Goal: Check status: Check status

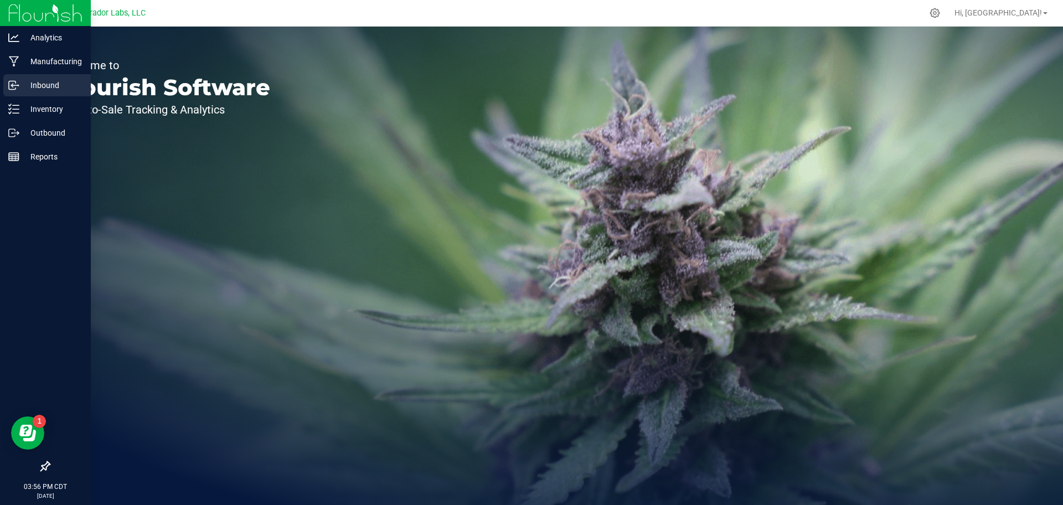
click at [38, 88] on p "Inbound" at bounding box center [52, 85] width 66 height 13
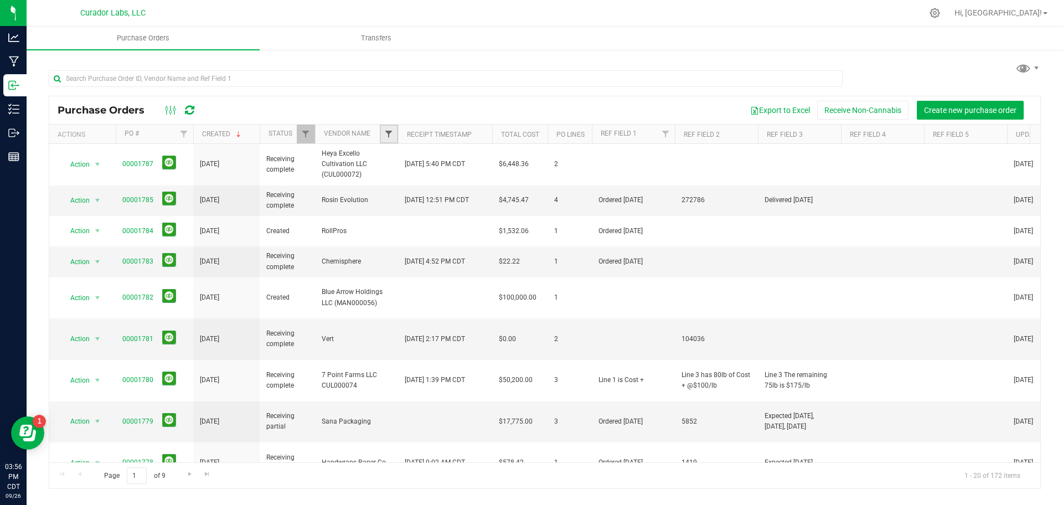
click at [387, 136] on span "Filter" at bounding box center [388, 134] width 9 height 9
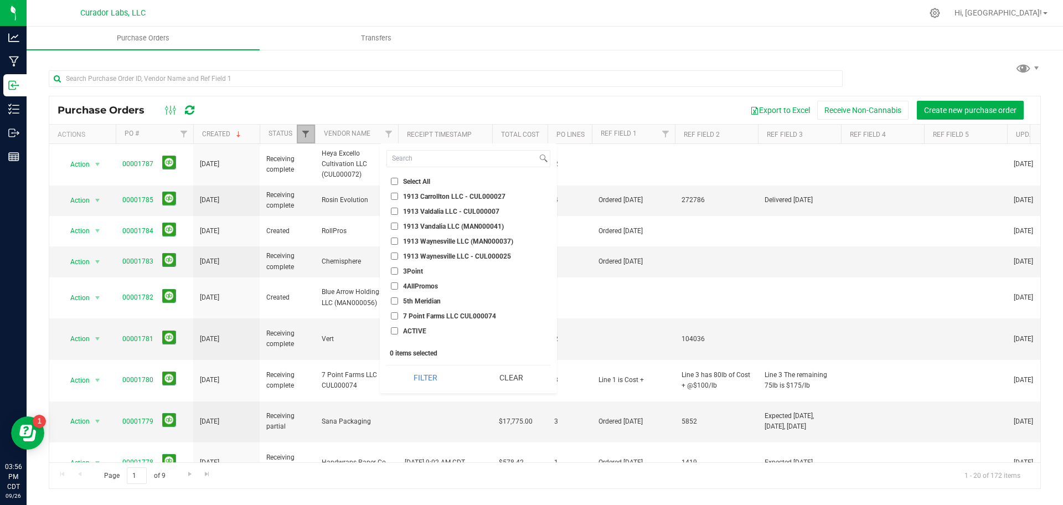
click at [305, 134] on span "Filter" at bounding box center [305, 134] width 9 height 9
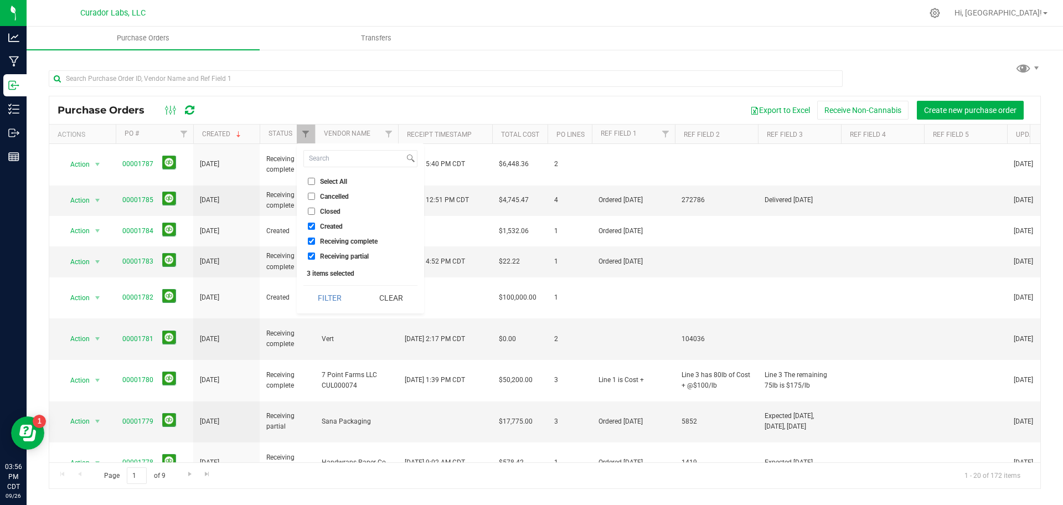
click at [324, 178] on span "Select All" at bounding box center [333, 181] width 27 height 7
click at [315, 178] on input "Select All" at bounding box center [311, 181] width 7 height 7
checkbox input "true"
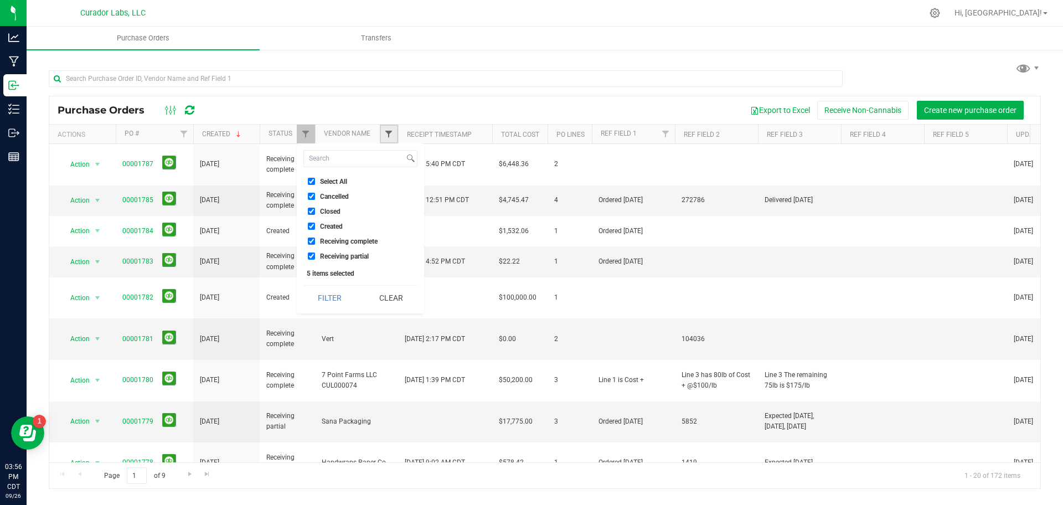
click at [386, 136] on span "Filter" at bounding box center [388, 134] width 9 height 9
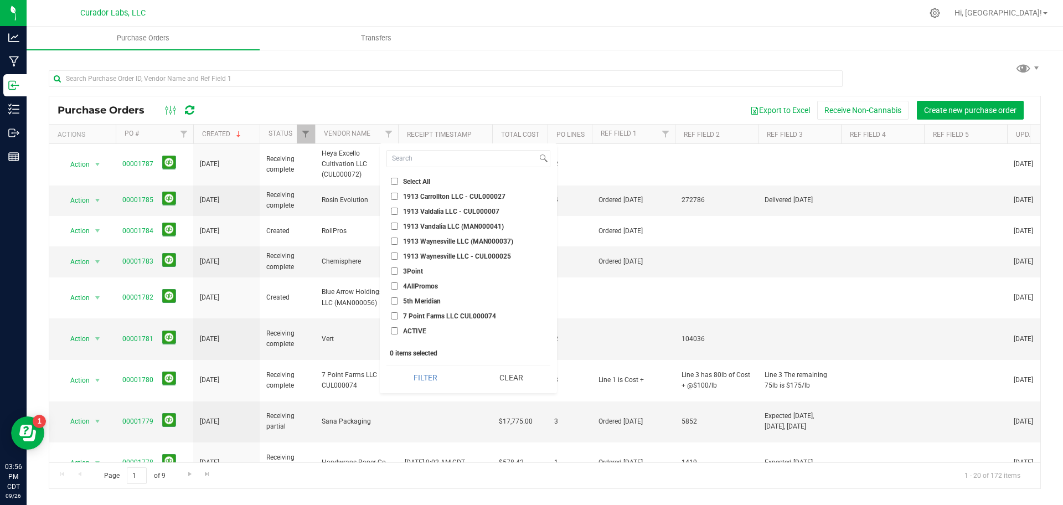
click at [408, 182] on span "Select All" at bounding box center [416, 181] width 27 height 7
click at [398, 182] on input "Select All" at bounding box center [394, 181] width 7 height 7
checkbox input "true"
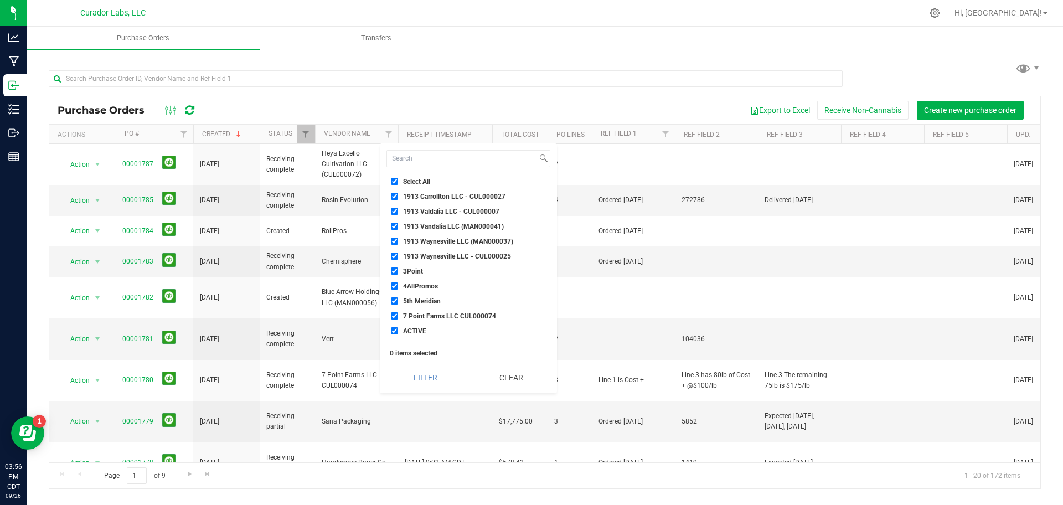
checkbox input "true"
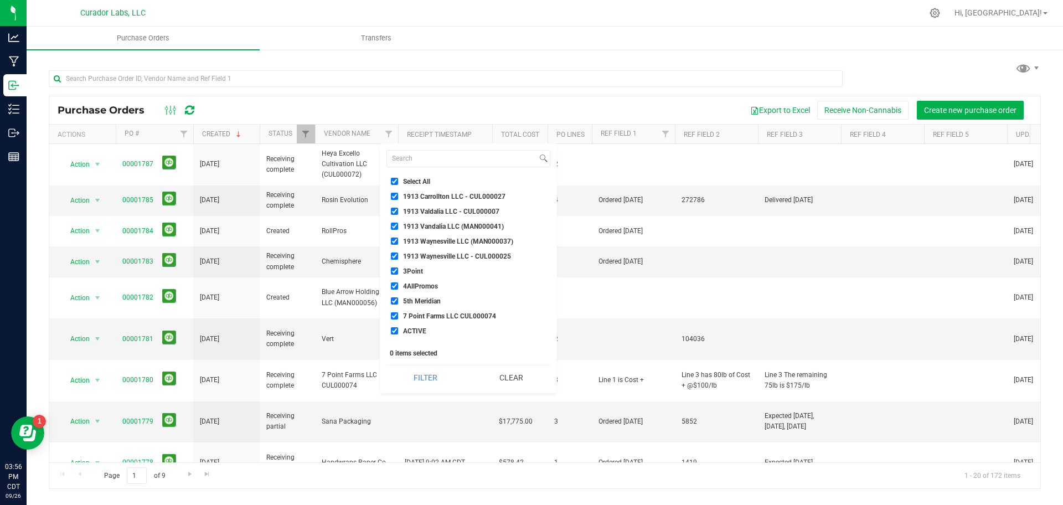
checkbox input "true"
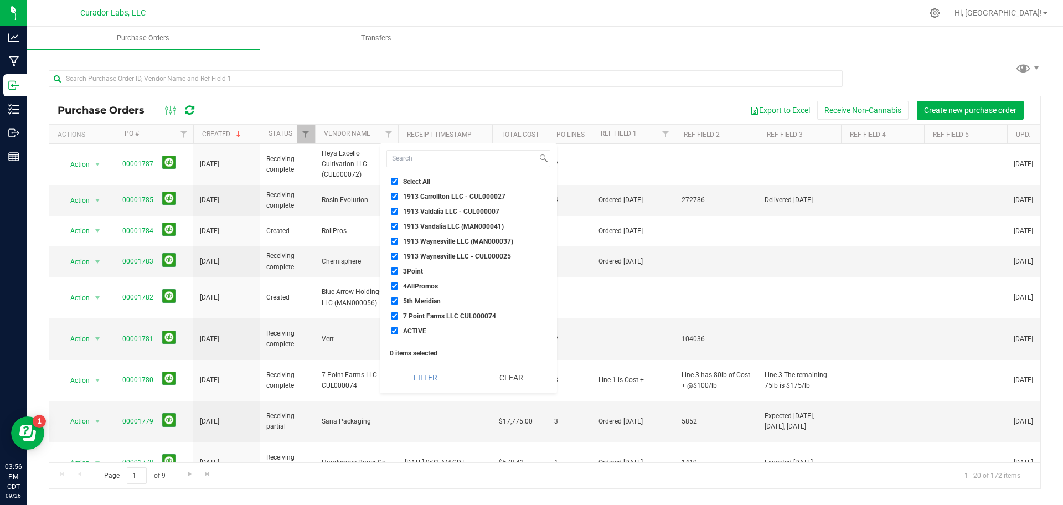
checkbox input "true"
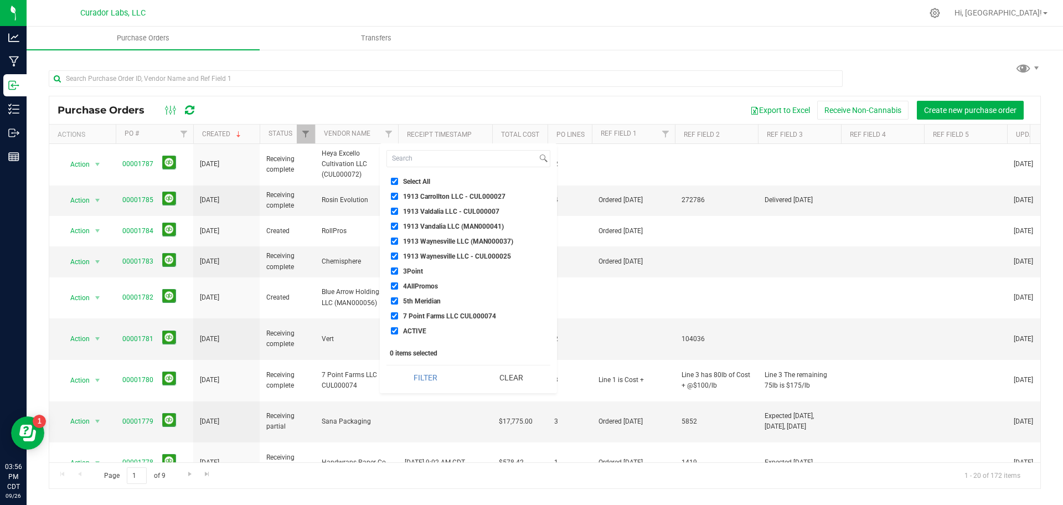
checkbox input "true"
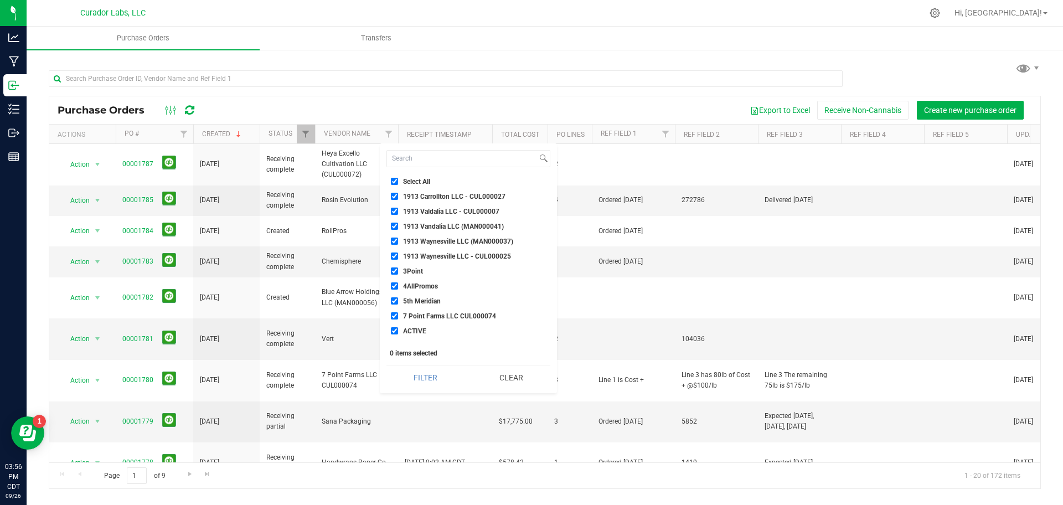
checkbox input "true"
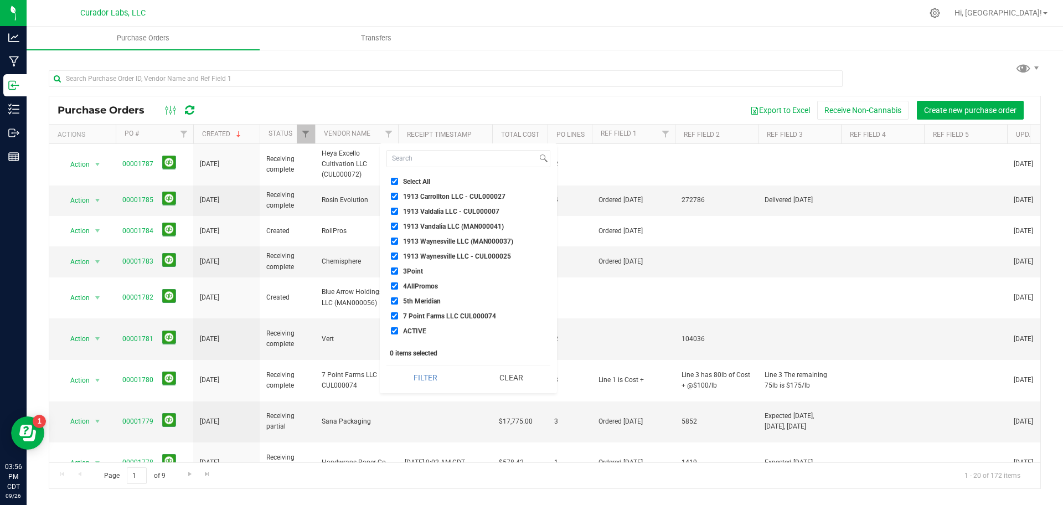
checkbox input "true"
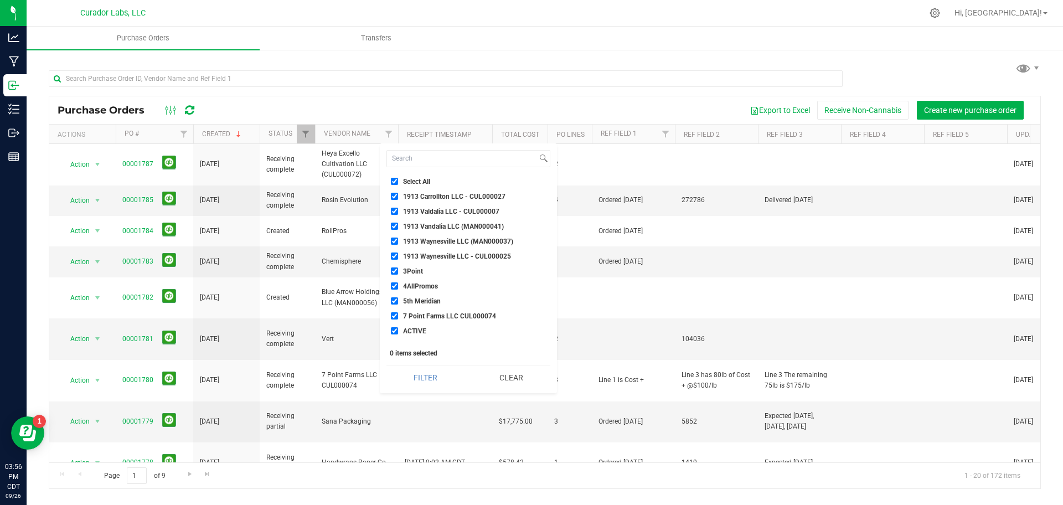
checkbox input "true"
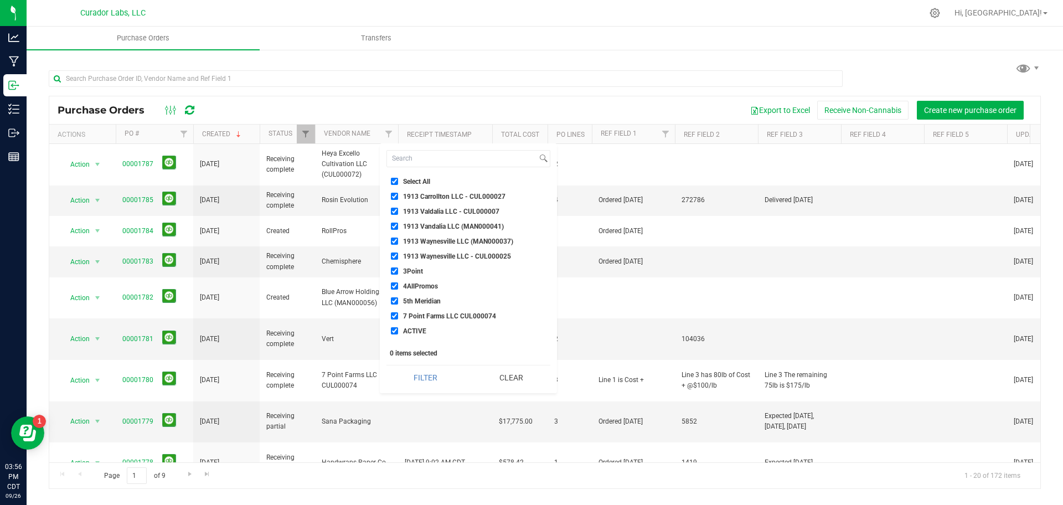
checkbox input "true"
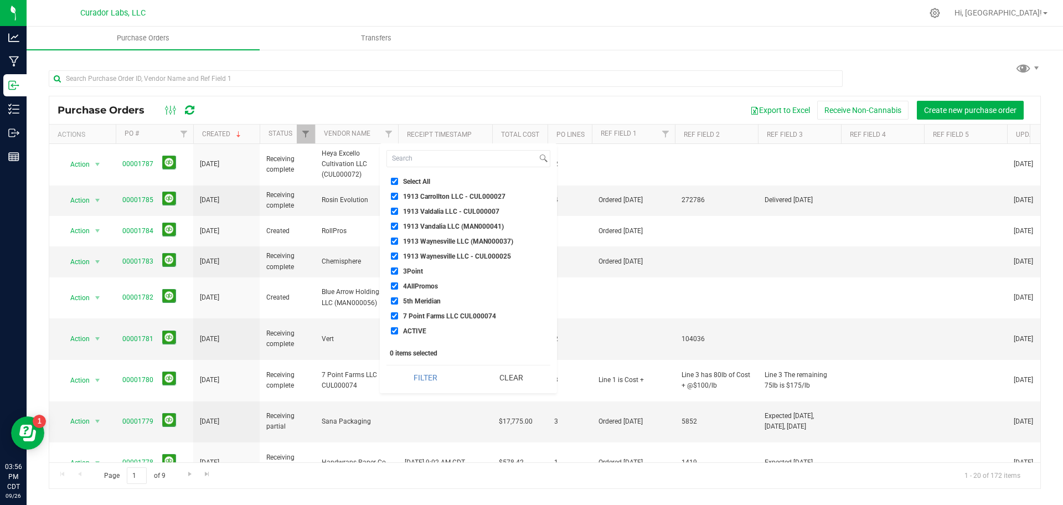
checkbox input "true"
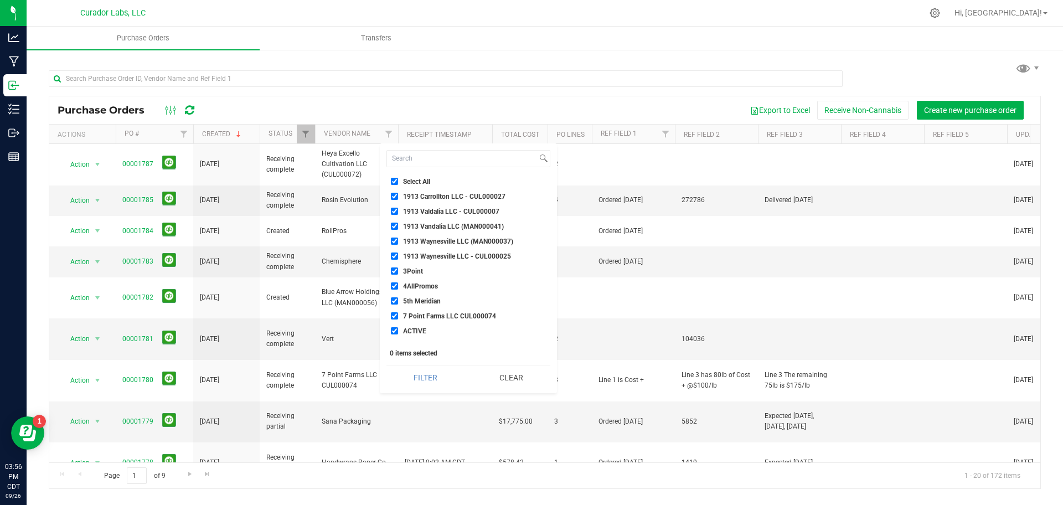
checkbox input "true"
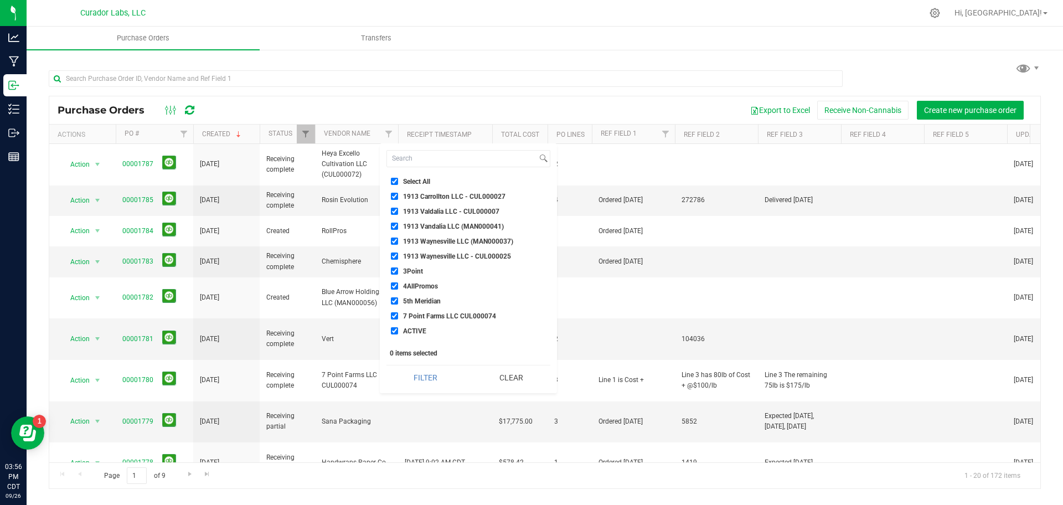
checkbox input "true"
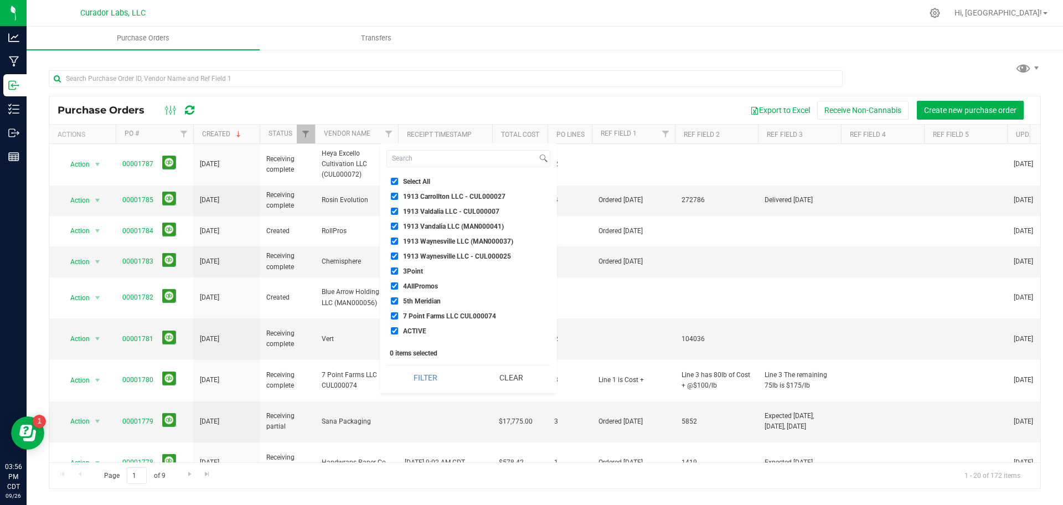
checkbox input "true"
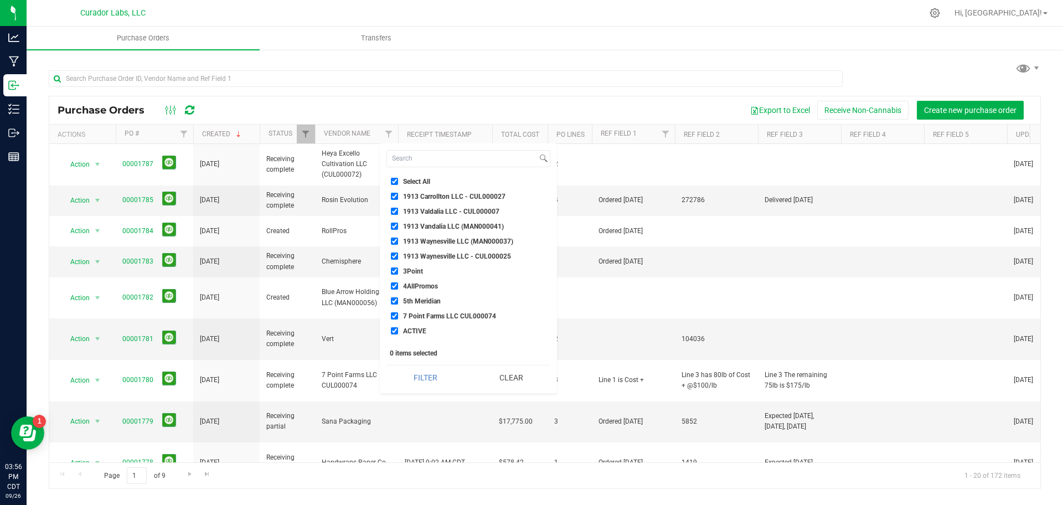
checkbox input "true"
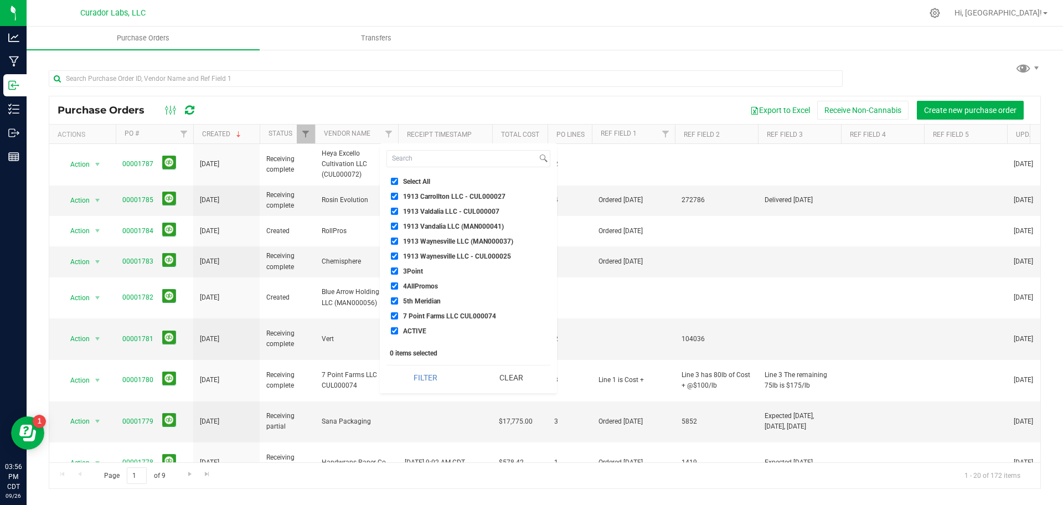
checkbox input "true"
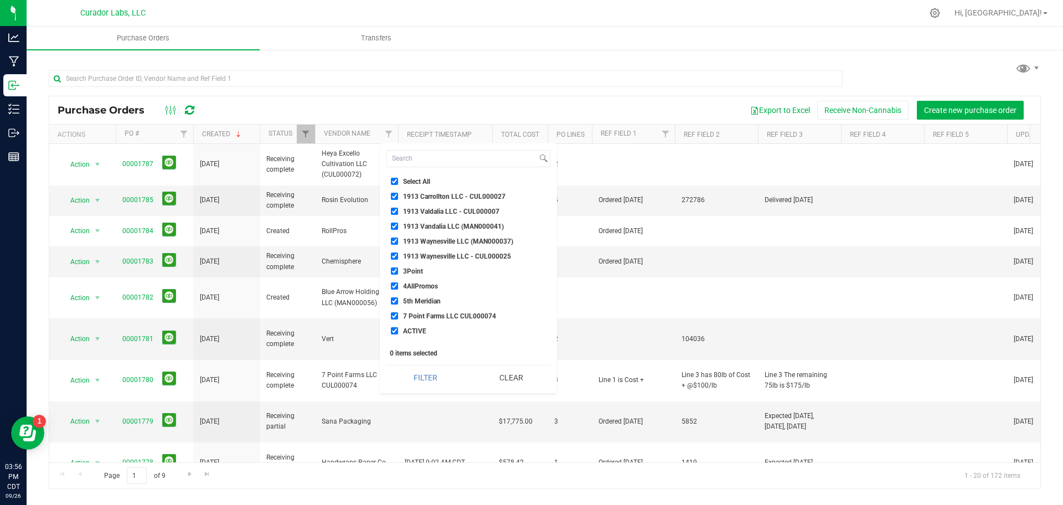
checkbox input "true"
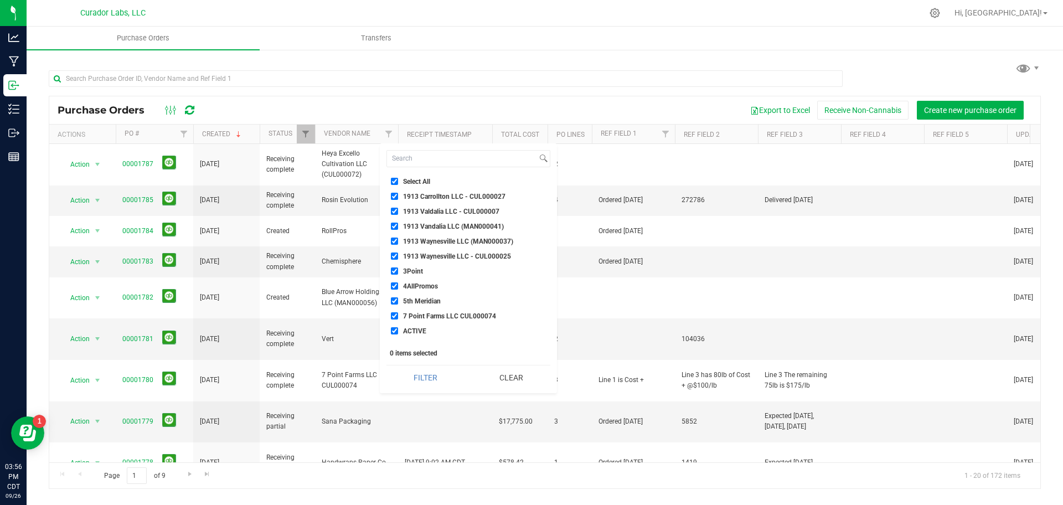
checkbox input "true"
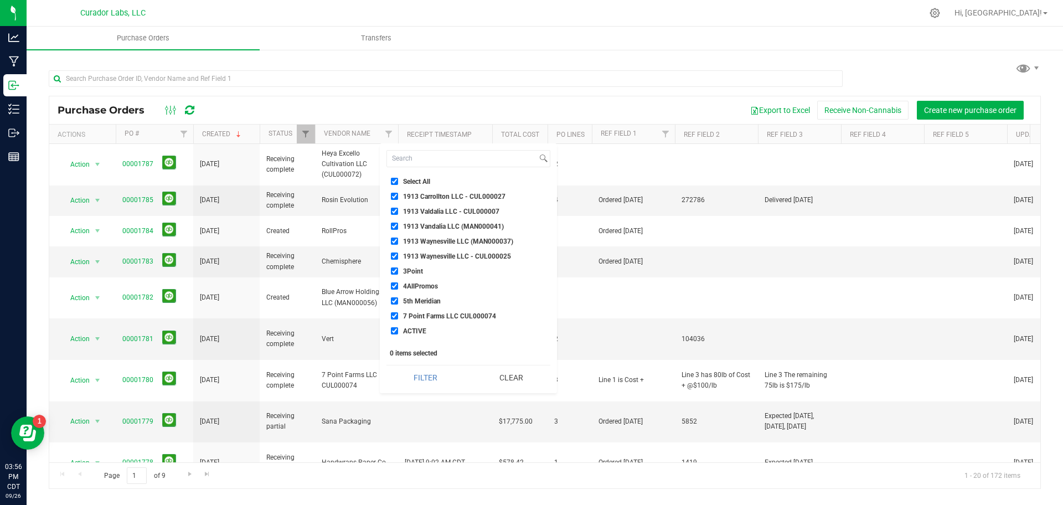
checkbox input "true"
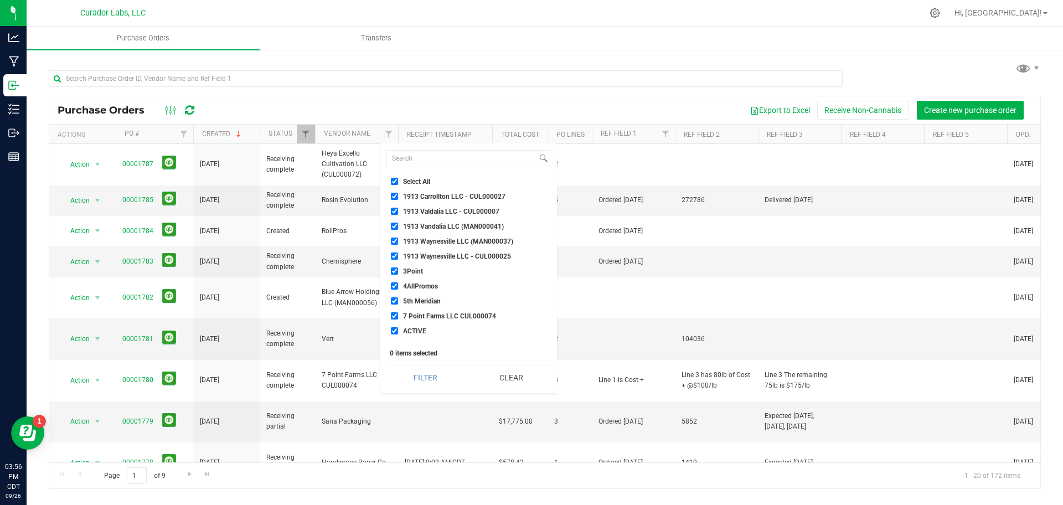
checkbox input "true"
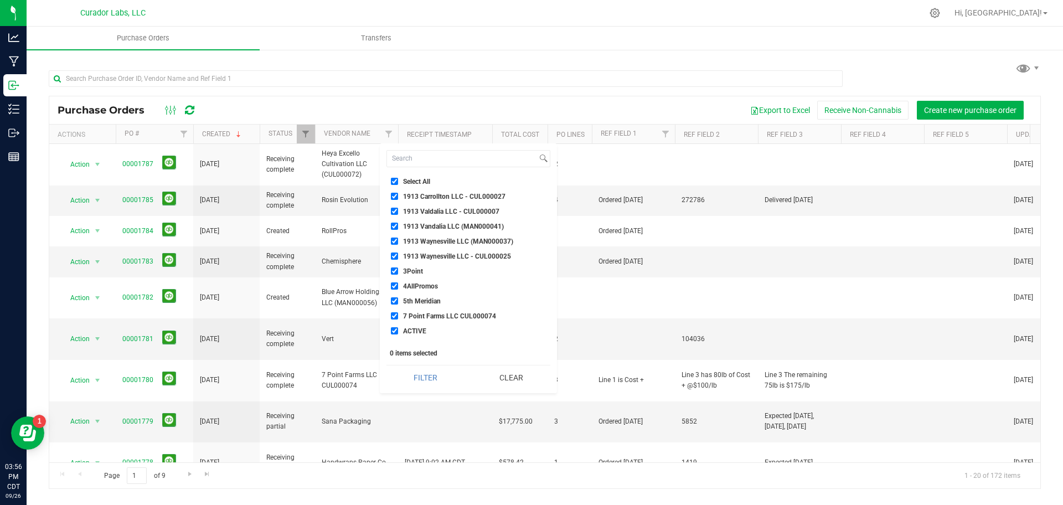
checkbox input "true"
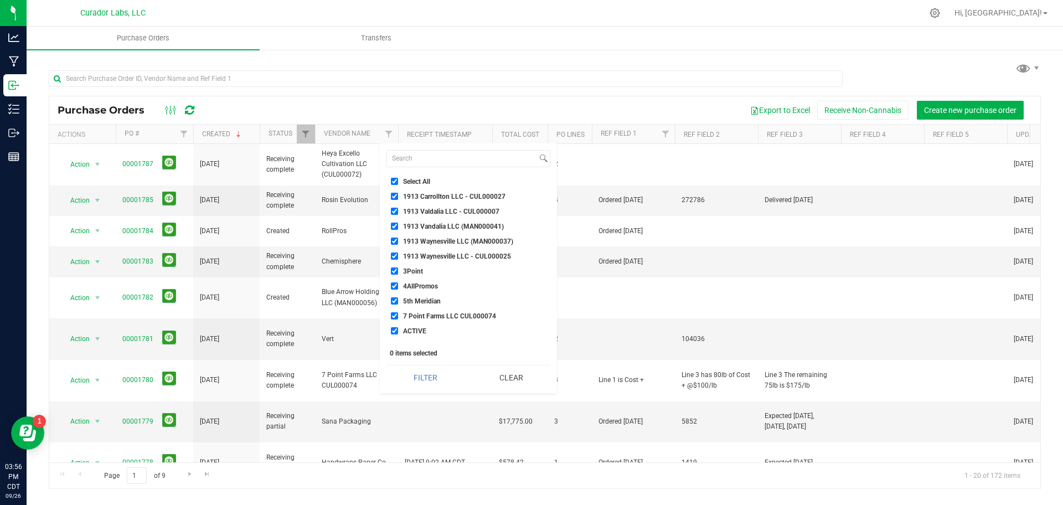
checkbox input "true"
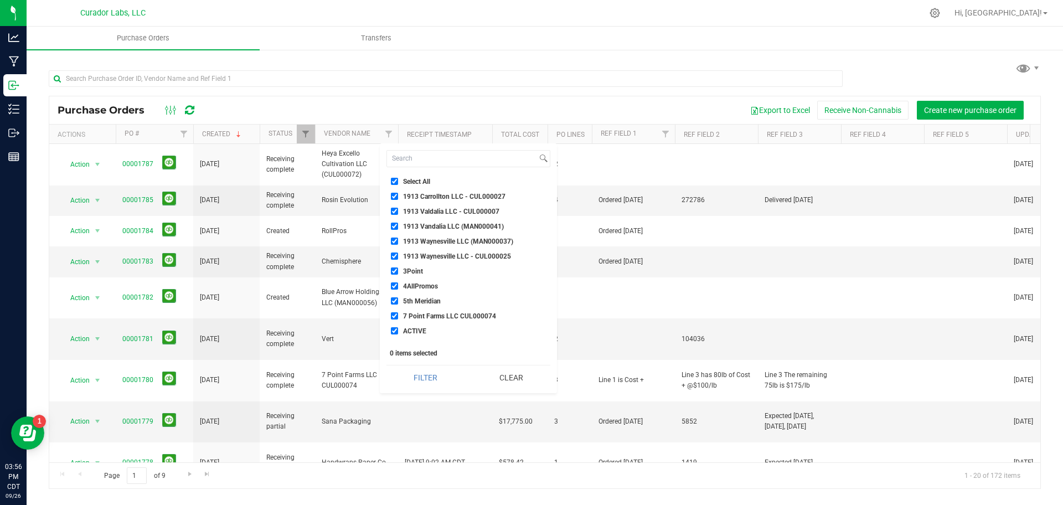
checkbox input "true"
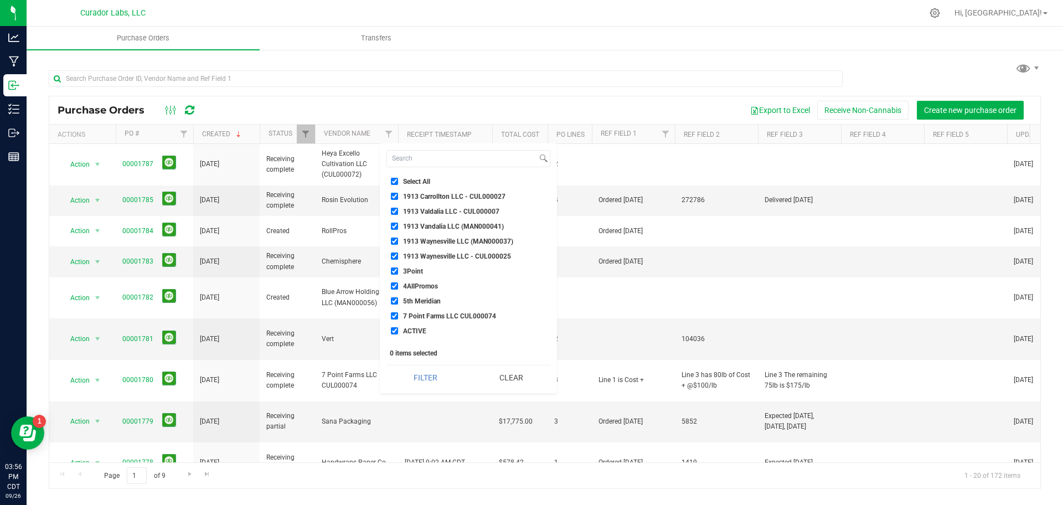
checkbox input "true"
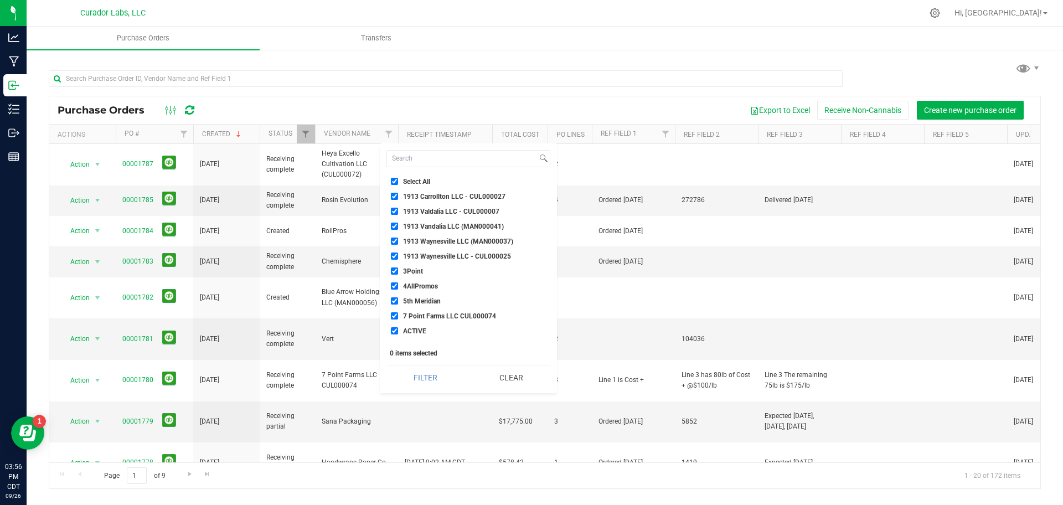
checkbox input "true"
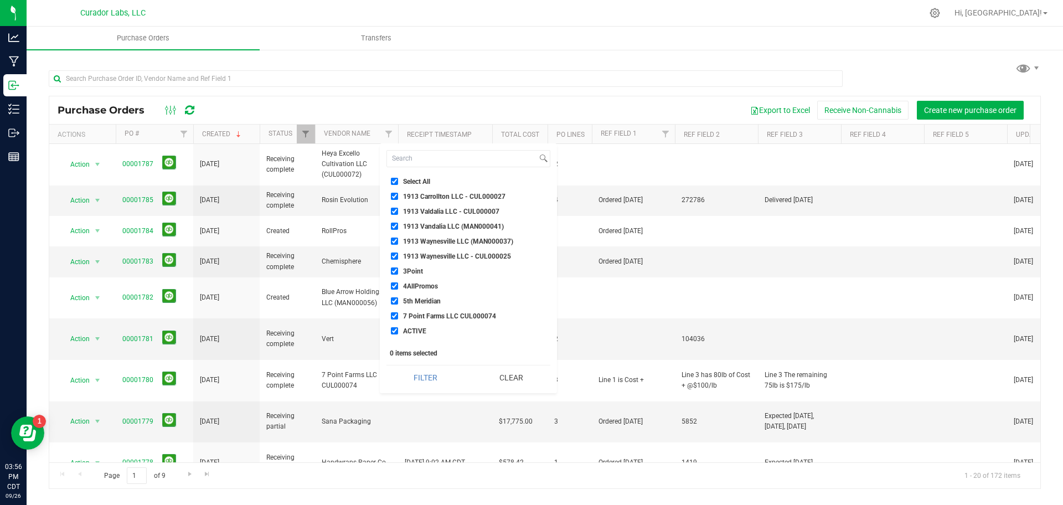
checkbox input "true"
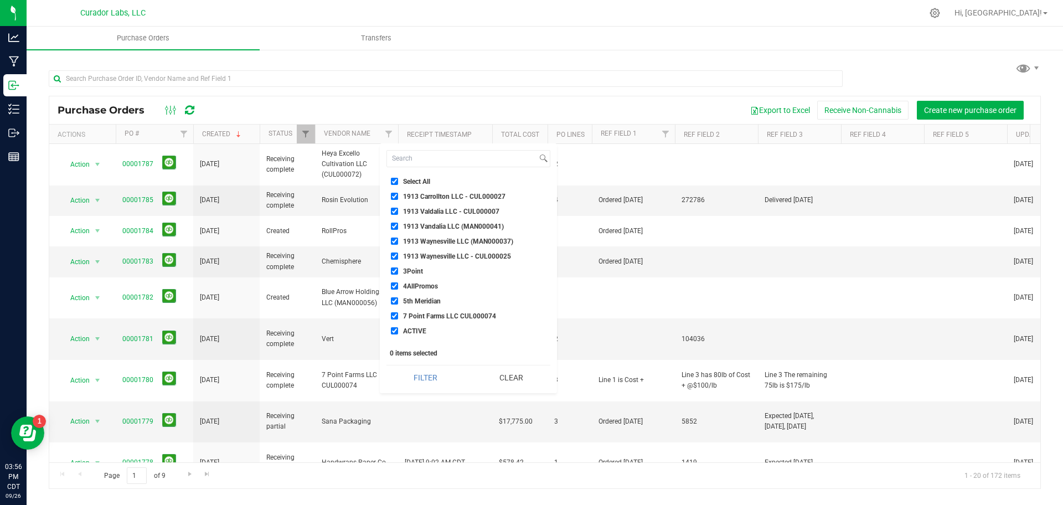
checkbox input "true"
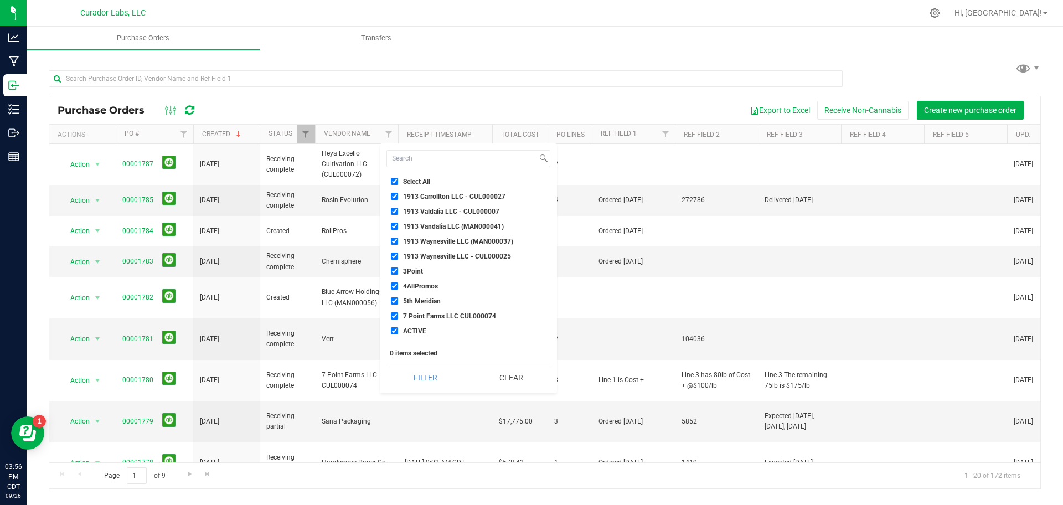
checkbox input "true"
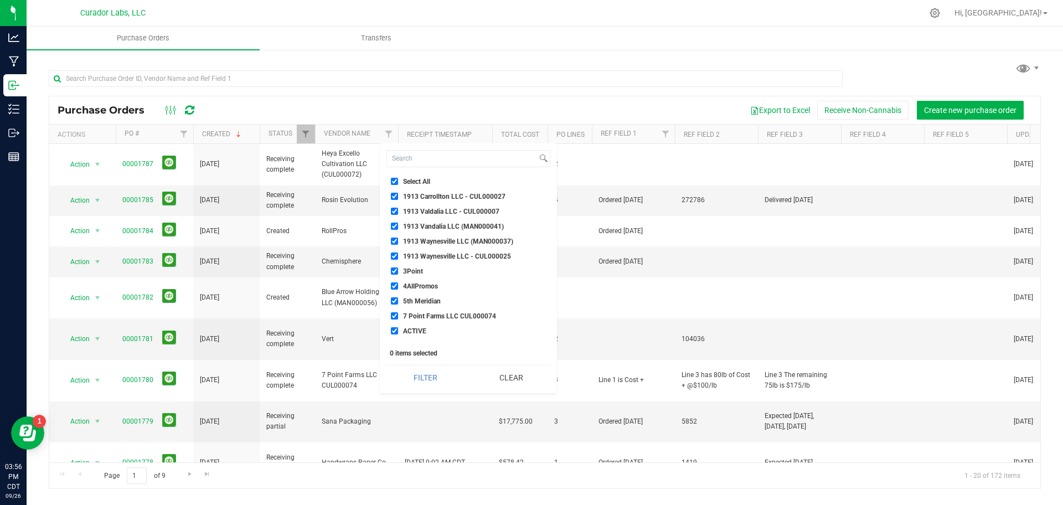
checkbox input "true"
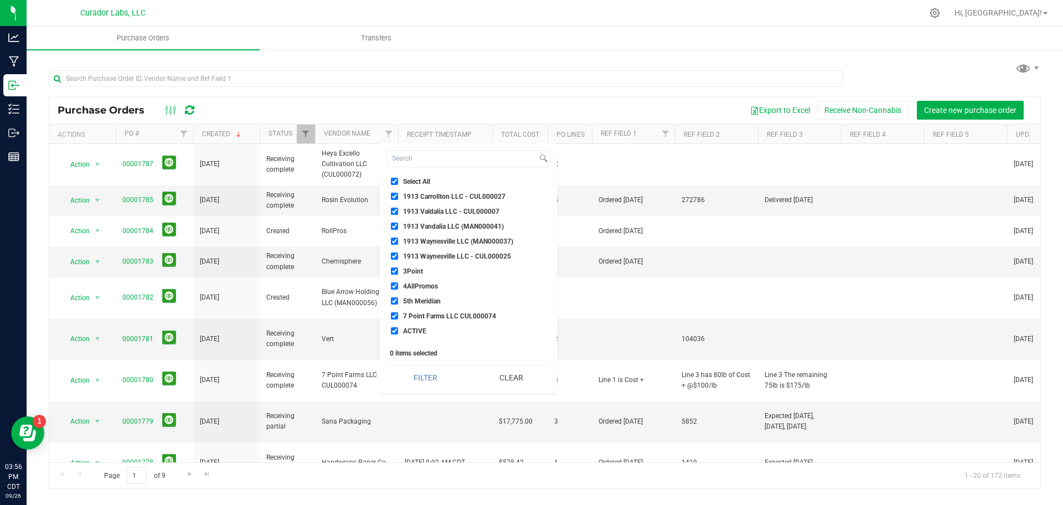
checkbox input "true"
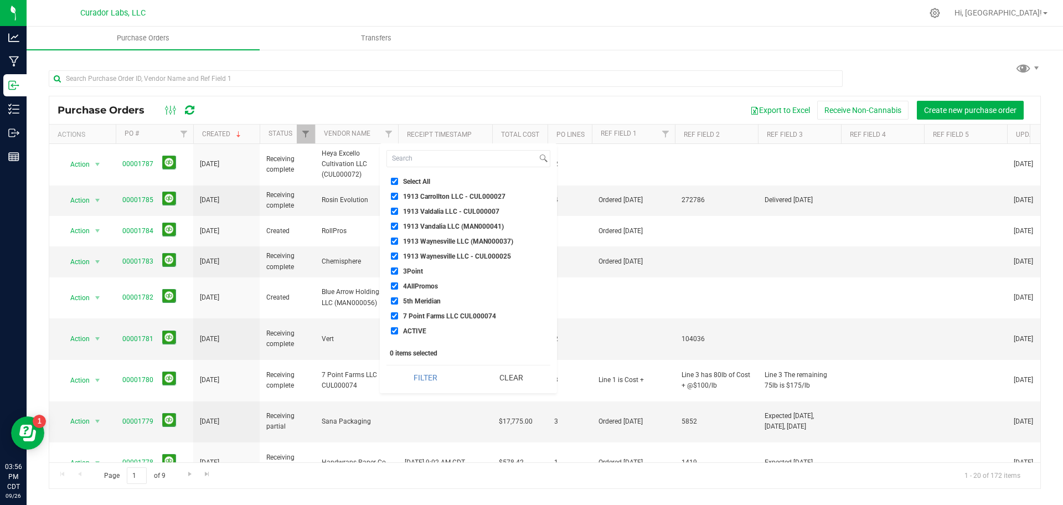
checkbox input "true"
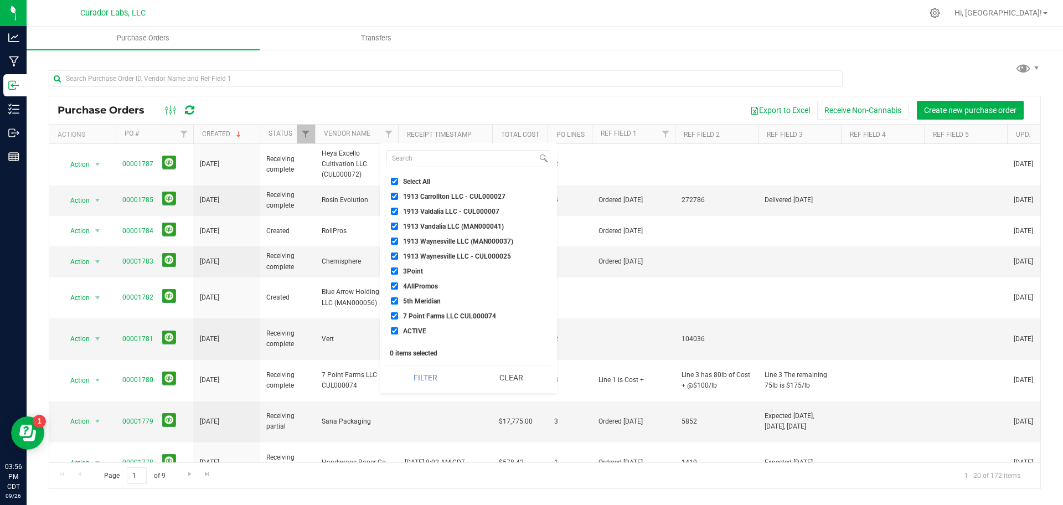
checkbox input "true"
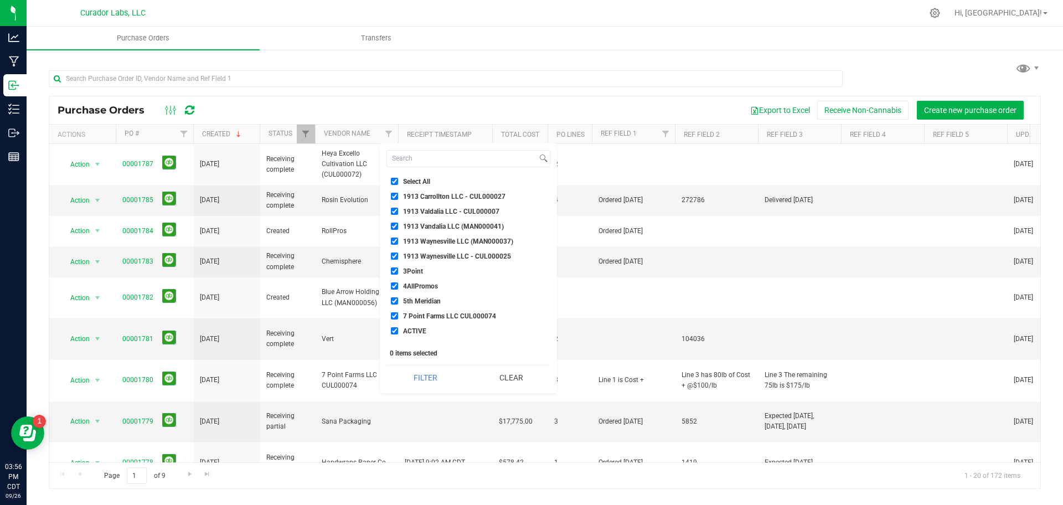
checkbox input "true"
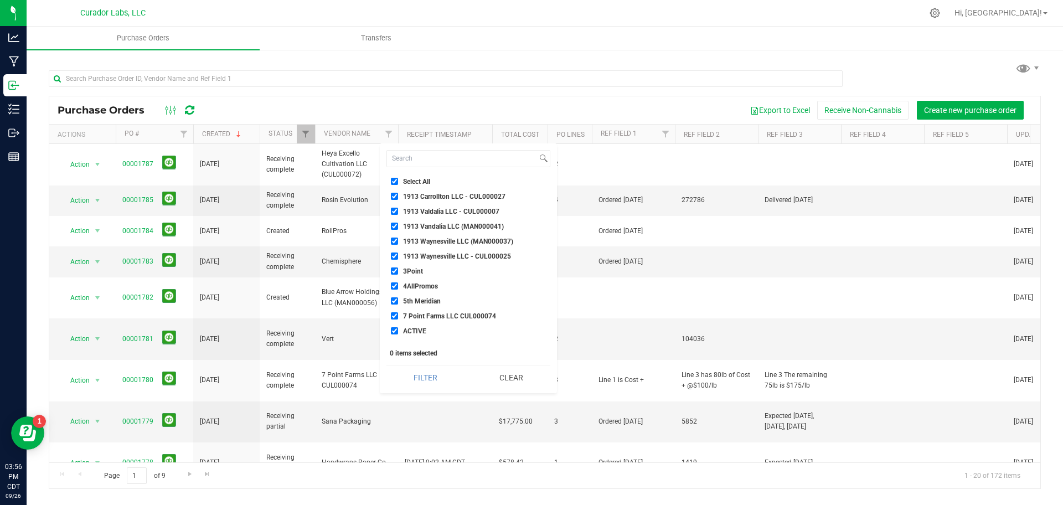
checkbox input "true"
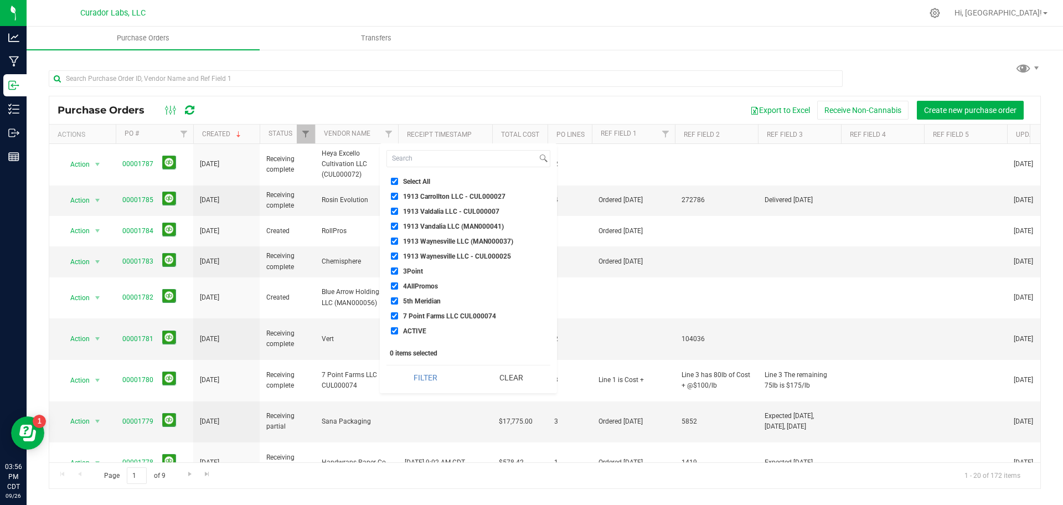
checkbox input "true"
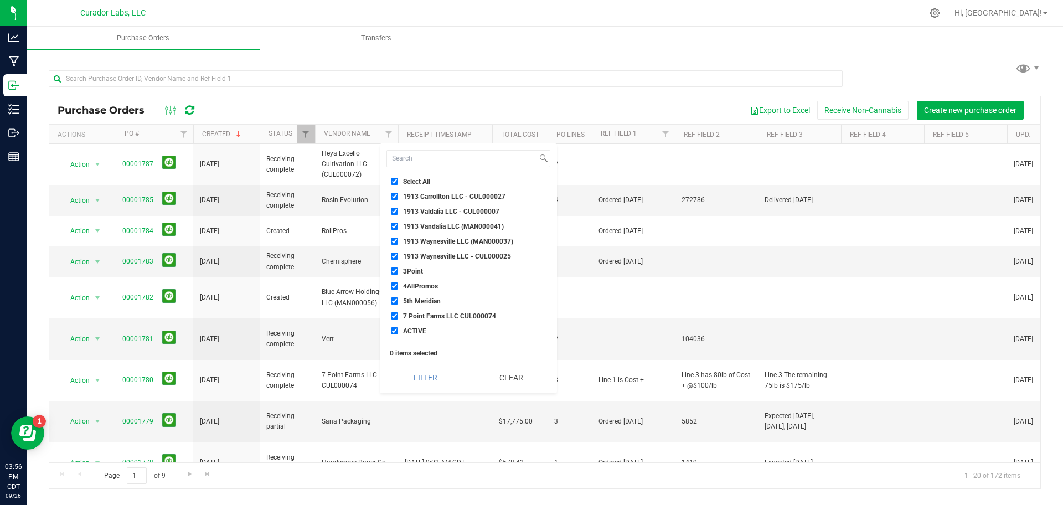
checkbox input "true"
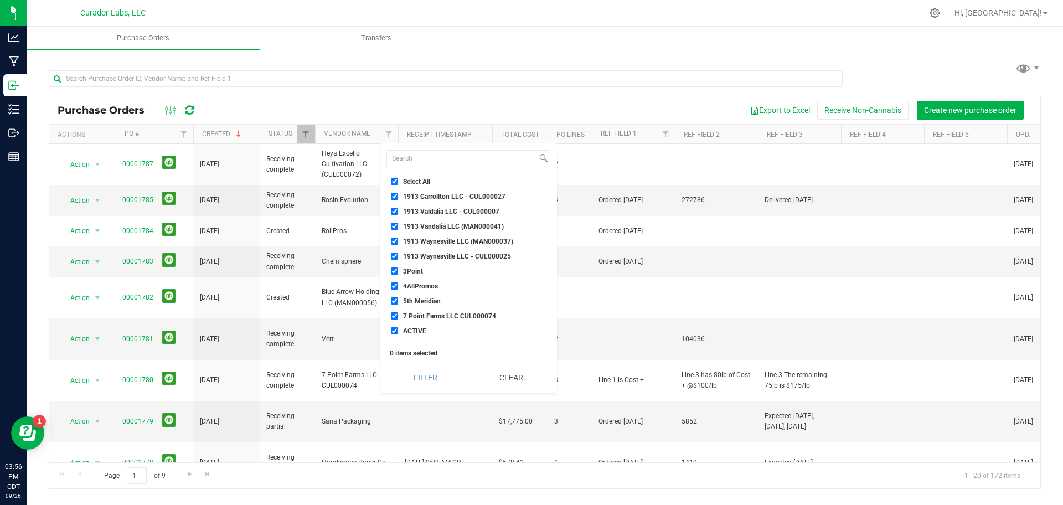
checkbox input "true"
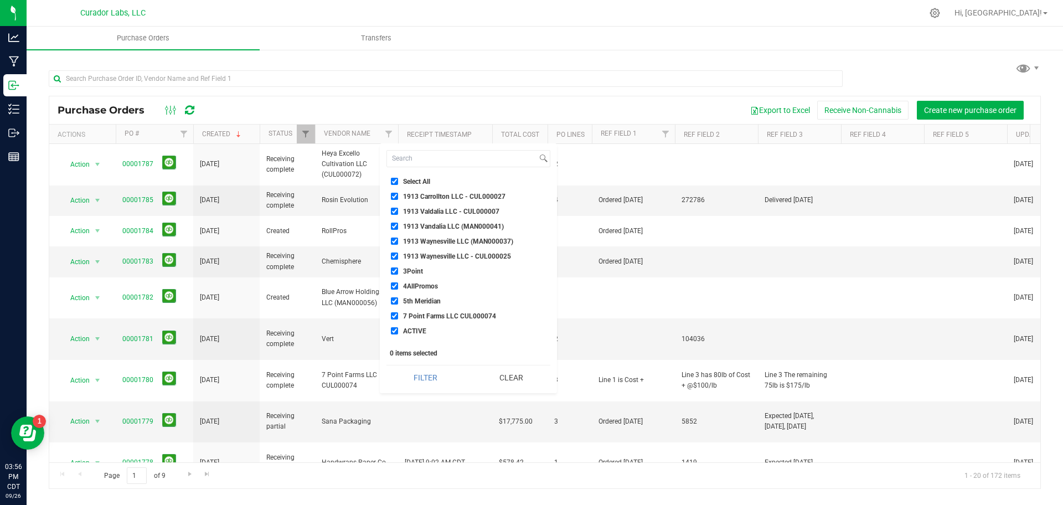
checkbox input "true"
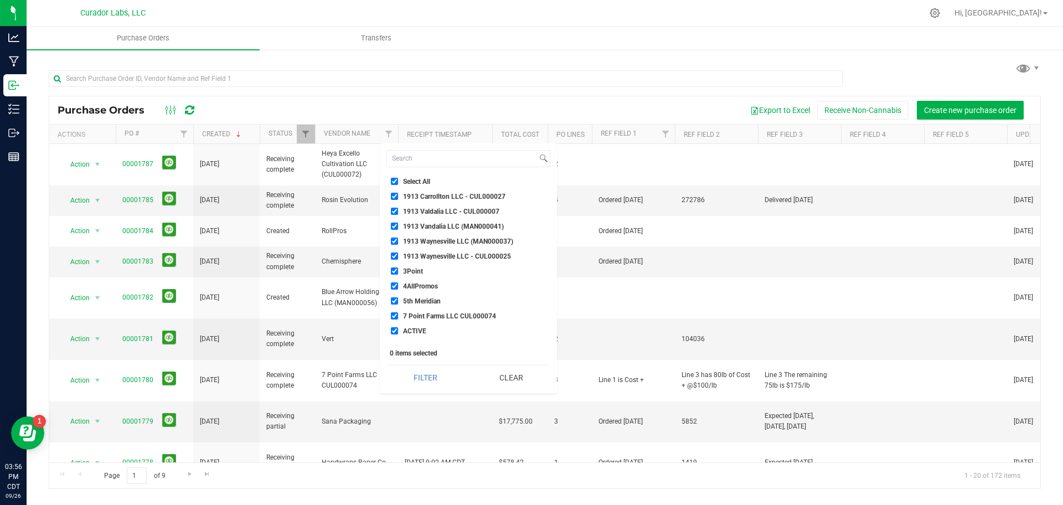
checkbox input "true"
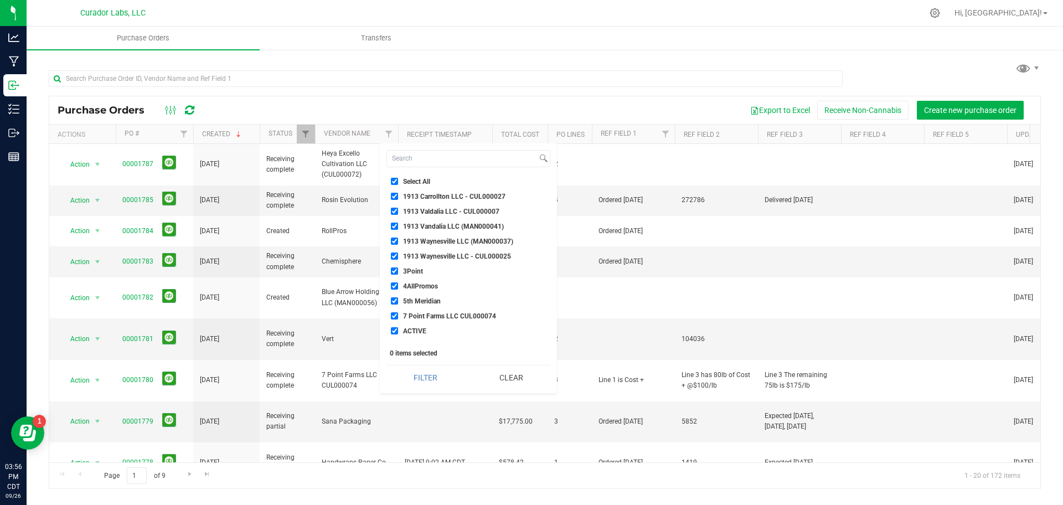
checkbox input "true"
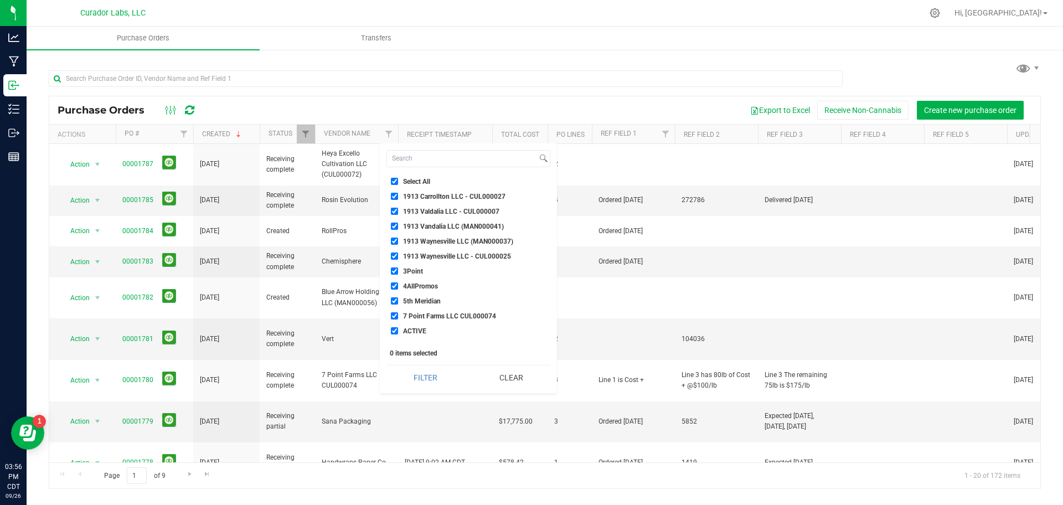
checkbox input "true"
click at [416, 174] on div "Select All 1913 Carrollton LLC - CUL000027 1913 Valdalia LLC - CUL000007 1913 V…" at bounding box center [468, 268] width 177 height 250
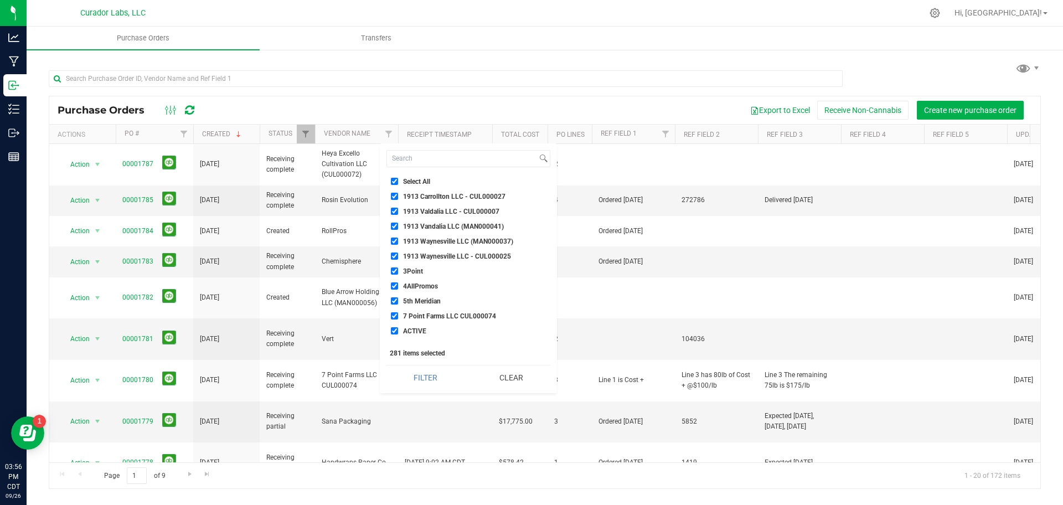
click at [415, 181] on span "Select All" at bounding box center [416, 181] width 27 height 7
click at [398, 181] on input "Select All" at bounding box center [394, 181] width 7 height 7
click at [409, 157] on input at bounding box center [462, 159] width 150 height 16
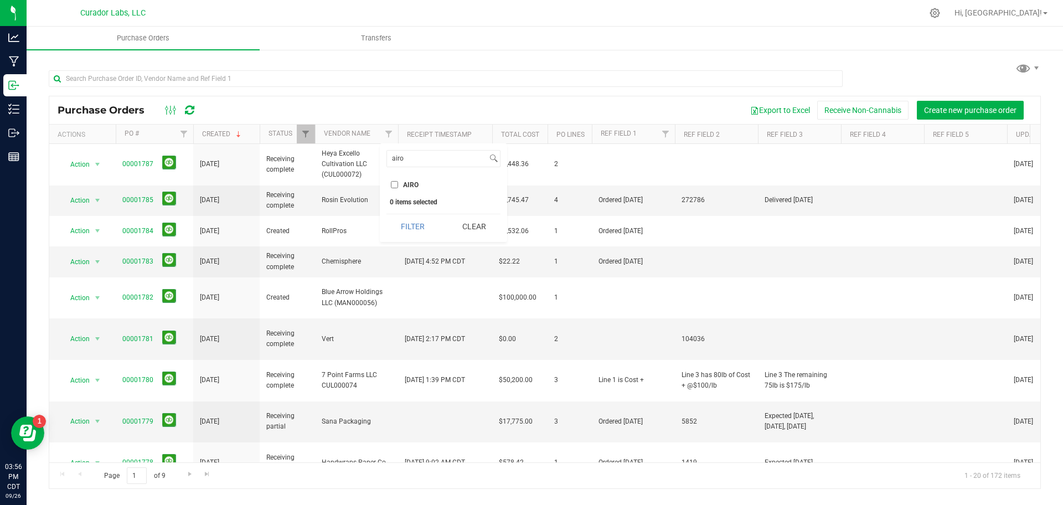
click at [393, 187] on input "AIRO" at bounding box center [394, 184] width 7 height 7
click at [423, 231] on button "Filter" at bounding box center [413, 226] width 53 height 24
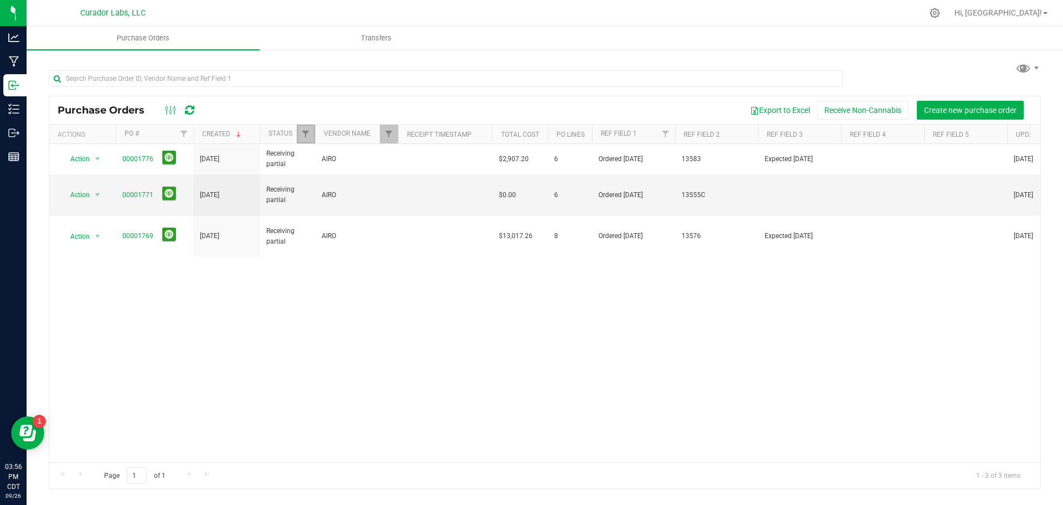
click at [311, 131] on link "Filter" at bounding box center [306, 134] width 18 height 19
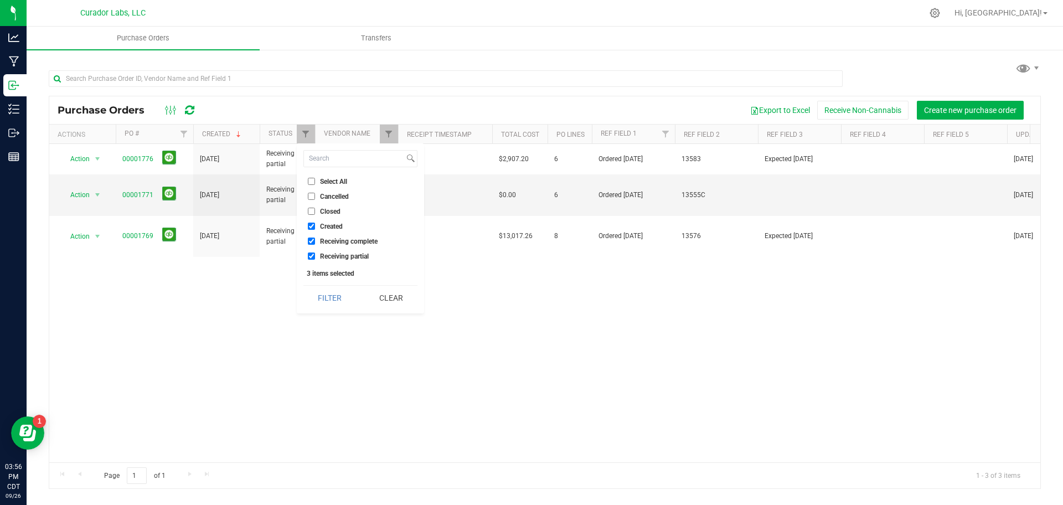
click at [331, 178] on span "Select All" at bounding box center [333, 181] width 27 height 7
click at [315, 178] on input "Select All" at bounding box center [311, 181] width 7 height 7
click at [330, 293] on button "Filter" at bounding box center [329, 298] width 53 height 24
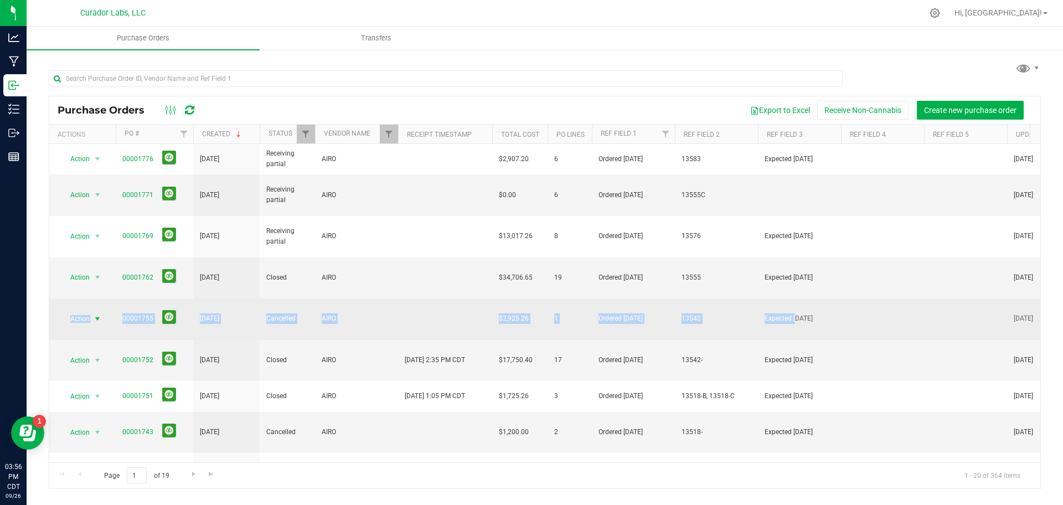
drag, startPoint x: 63, startPoint y: 276, endPoint x: 799, endPoint y: 276, distance: 736.5
click at [799, 298] on tr "Action Action PO audit log Re-order View purchase order 00001755 Aug 25, 2025 C…" at bounding box center [722, 319] width 1346 height 42
click at [388, 298] on td "AIRO" at bounding box center [356, 319] width 83 height 42
click at [130, 315] on link "00001755" at bounding box center [137, 319] width 31 height 8
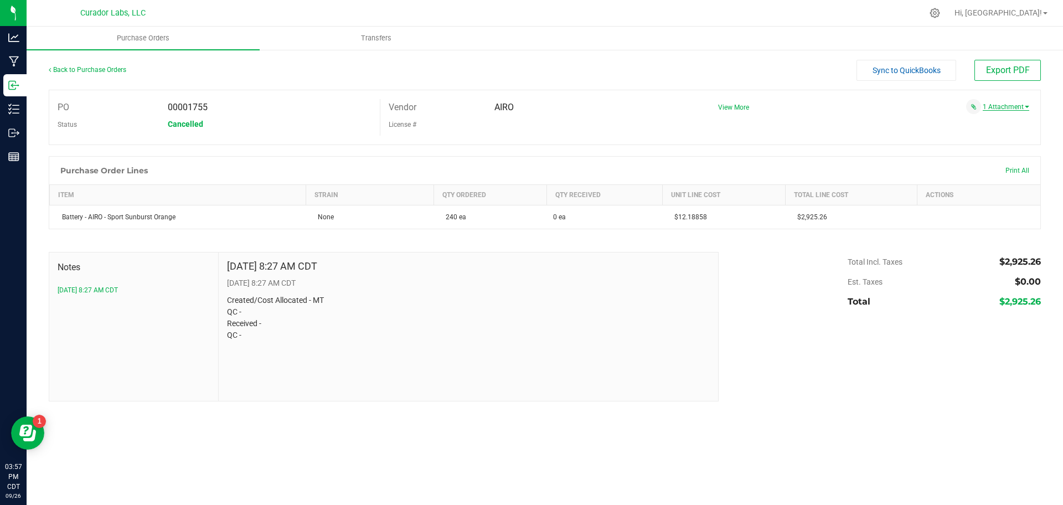
click at [1026, 109] on link "1 Attachment" at bounding box center [1006, 107] width 47 height 8
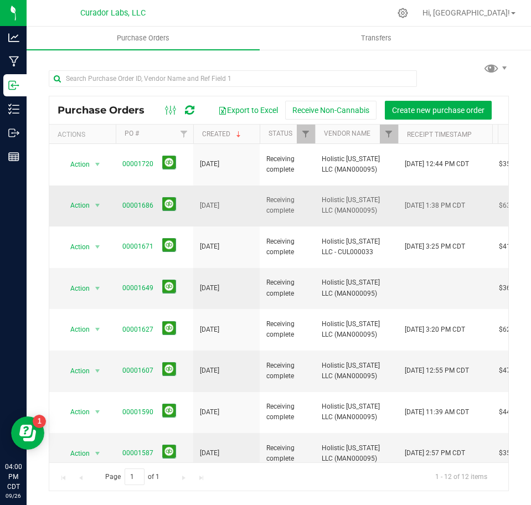
scroll to position [0, 177]
